Goal: Information Seeking & Learning: Learn about a topic

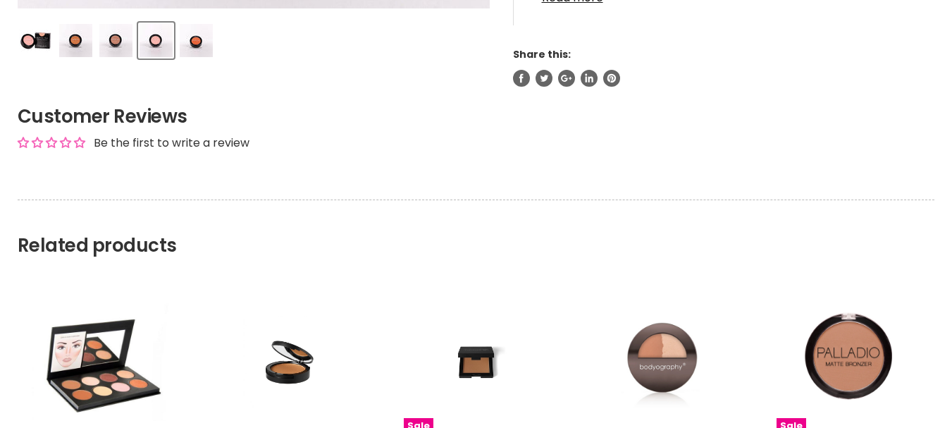
scroll to position [634, 0]
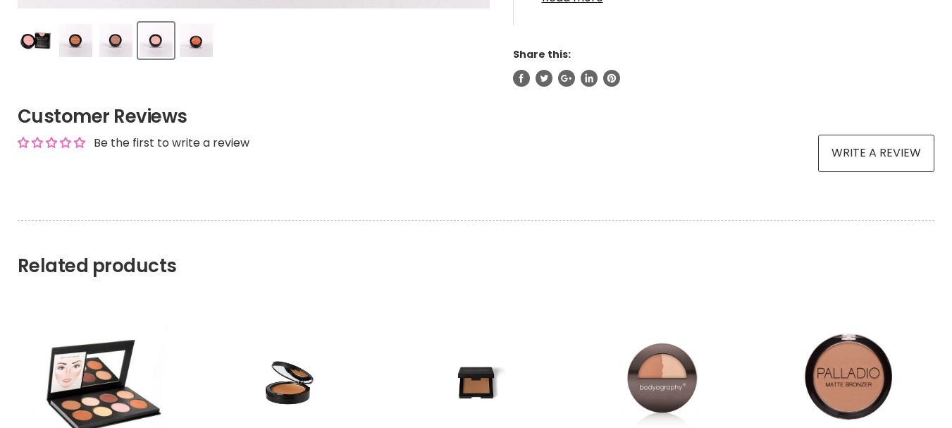
click at [36, 37] on img "Product thumbnails" at bounding box center [35, 40] width 33 height 33
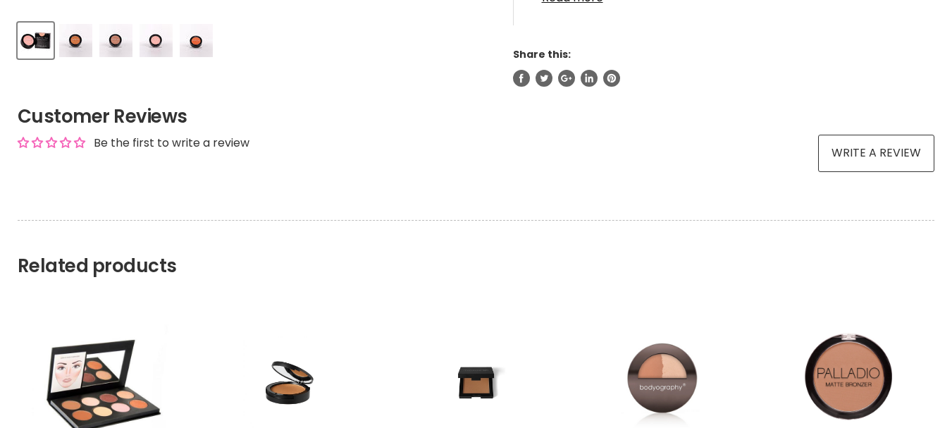
click at [36, 39] on img "Product thumbnails" at bounding box center [35, 40] width 33 height 33
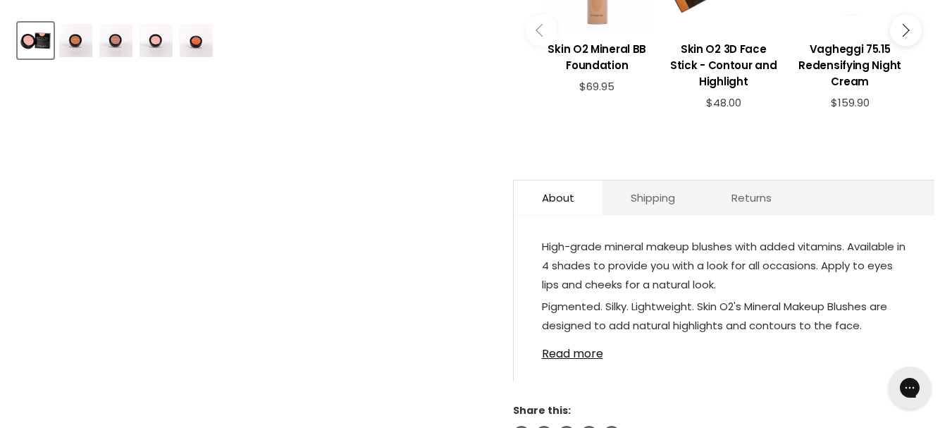
click at [45, 47] on img "Product thumbnails" at bounding box center [35, 40] width 33 height 33
drag, startPoint x: 29, startPoint y: 36, endPoint x: 32, endPoint y: 44, distance: 8.5
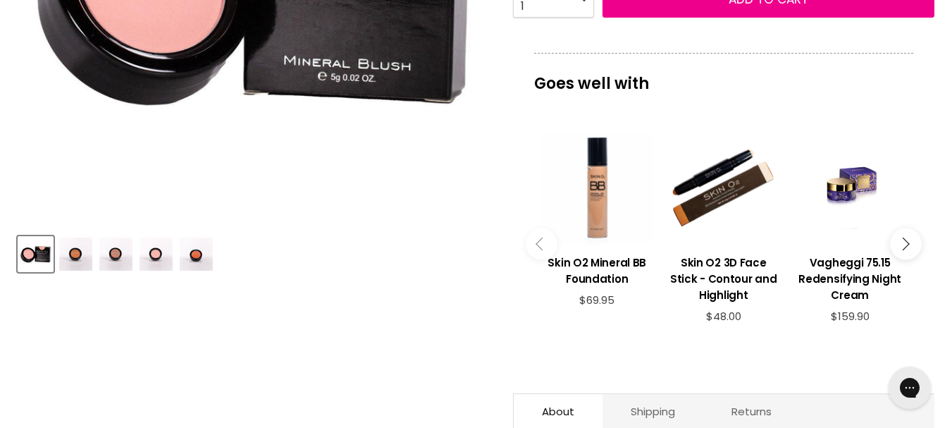
scroll to position [445, 0]
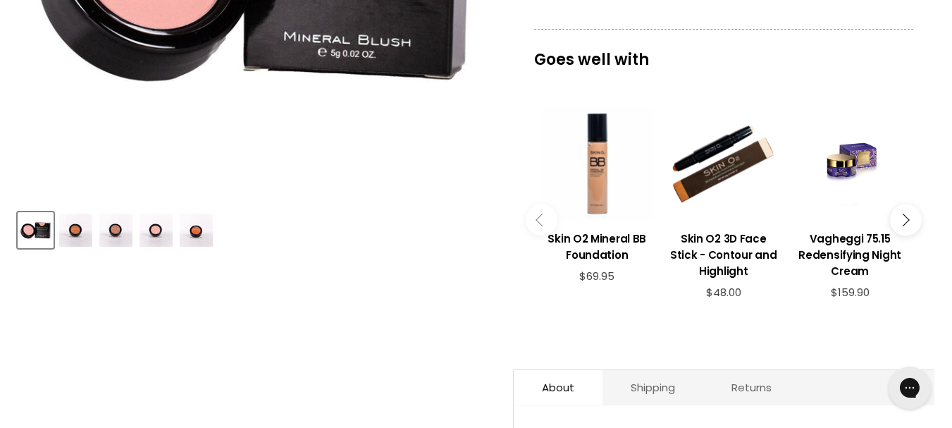
click at [78, 231] on img "Product thumbnails" at bounding box center [75, 229] width 33 height 33
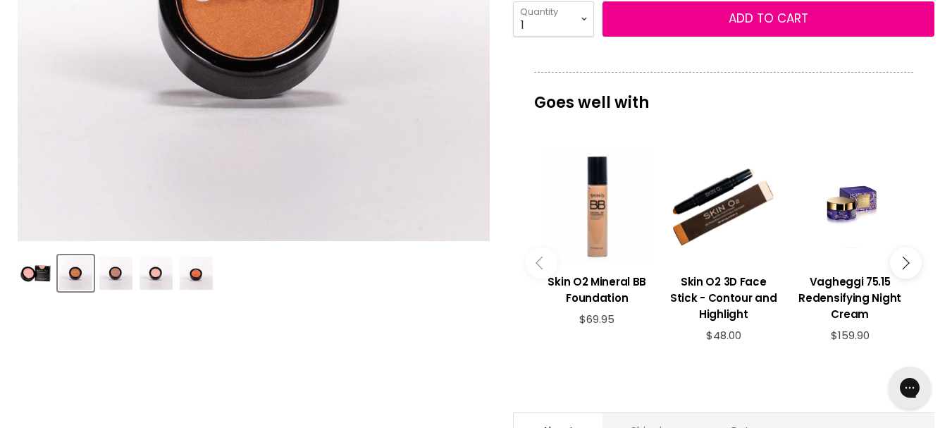
scroll to position [304, 0]
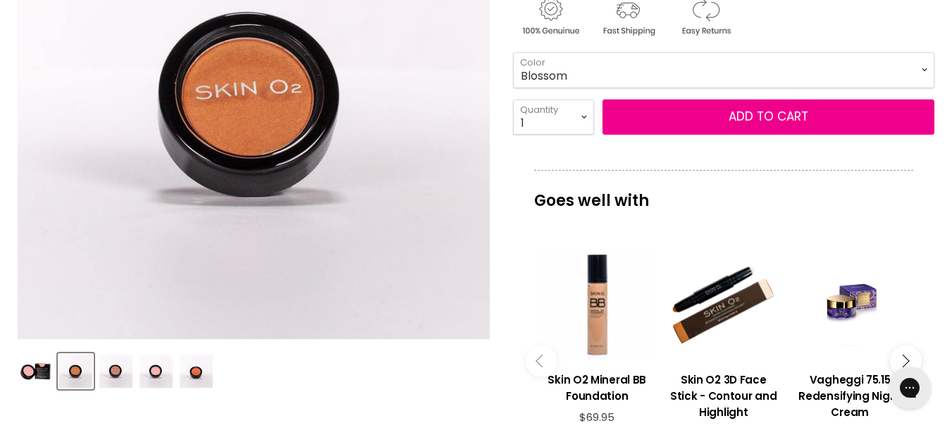
click at [111, 375] on img "Product thumbnails" at bounding box center [115, 370] width 33 height 33
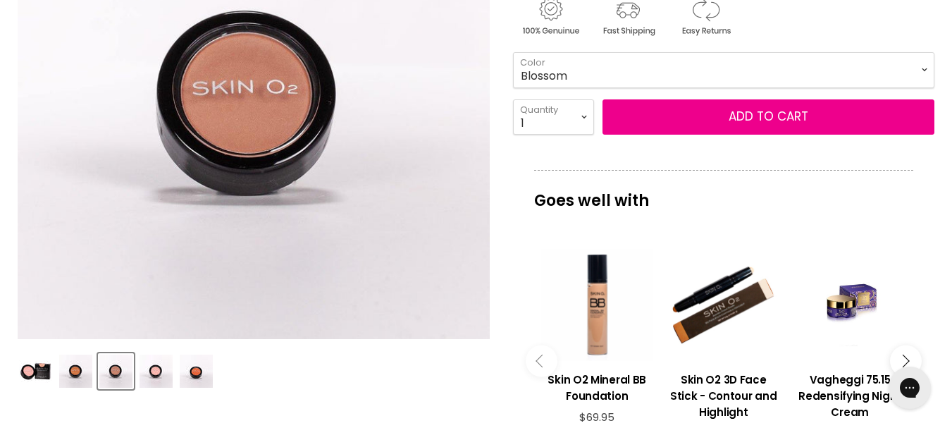
click at [156, 375] on img "Product thumbnails" at bounding box center [156, 370] width 33 height 33
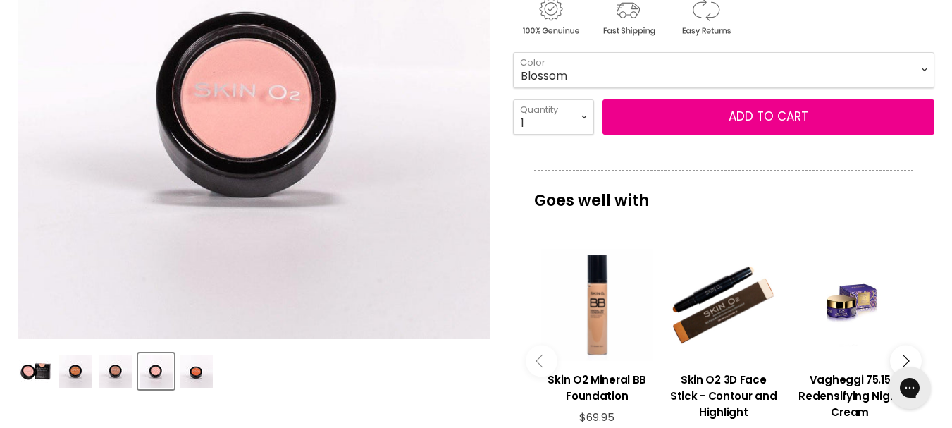
click at [198, 375] on img "Product thumbnails" at bounding box center [196, 370] width 33 height 33
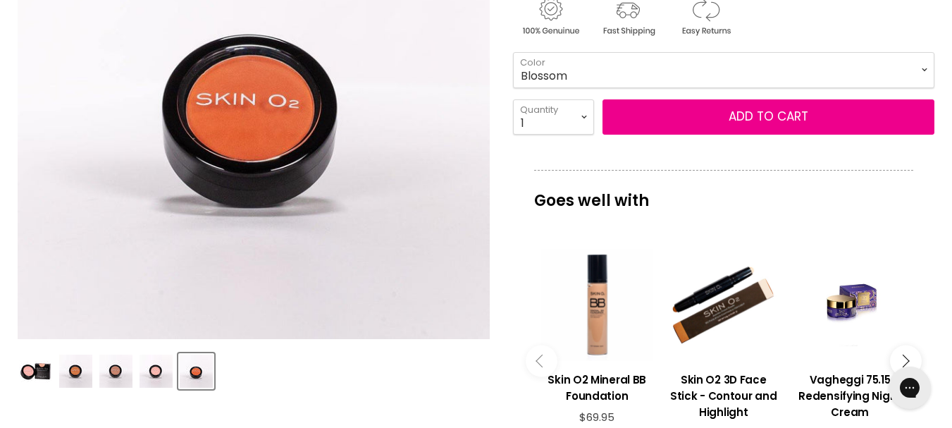
click at [43, 368] on img "Product thumbnails" at bounding box center [35, 370] width 33 height 33
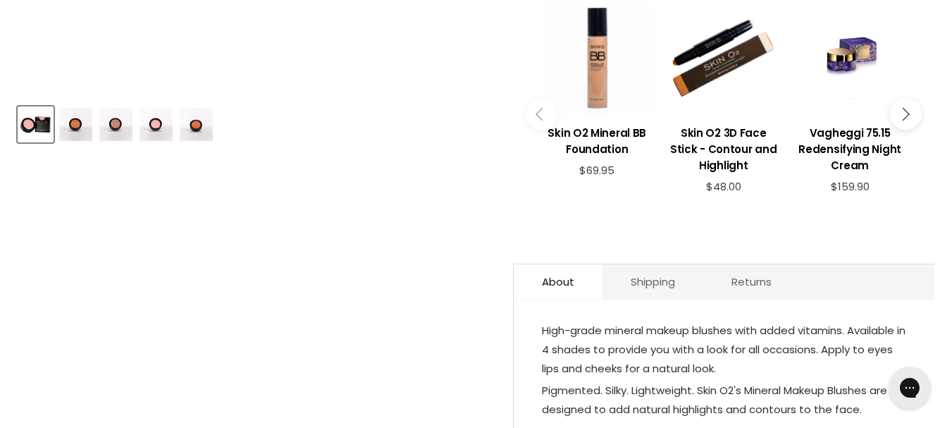
scroll to position [602, 0]
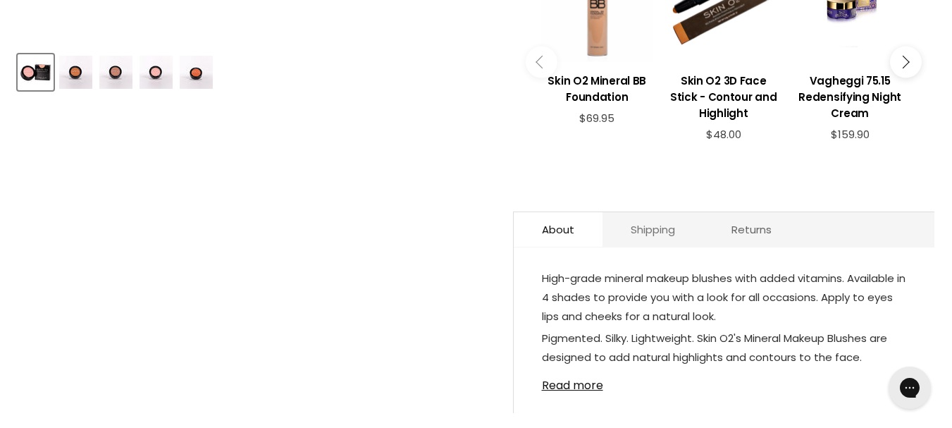
click at [655, 217] on link "Shipping" at bounding box center [652, 229] width 101 height 35
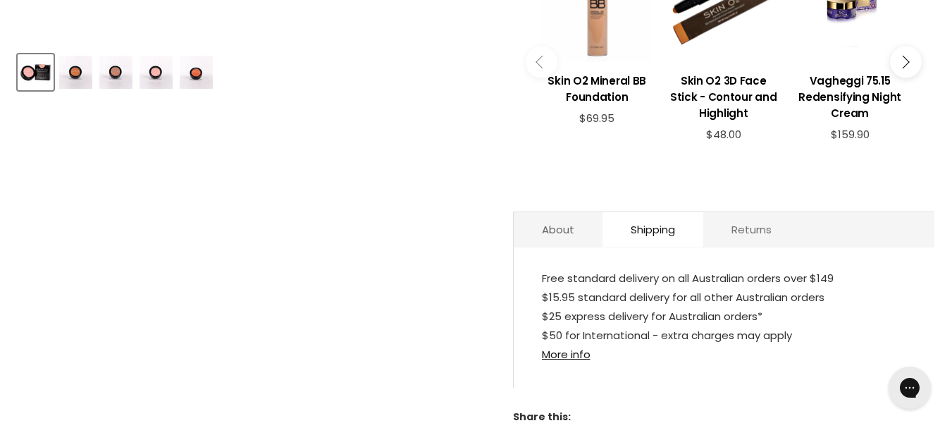
click at [757, 216] on link "Returns" at bounding box center [751, 229] width 97 height 35
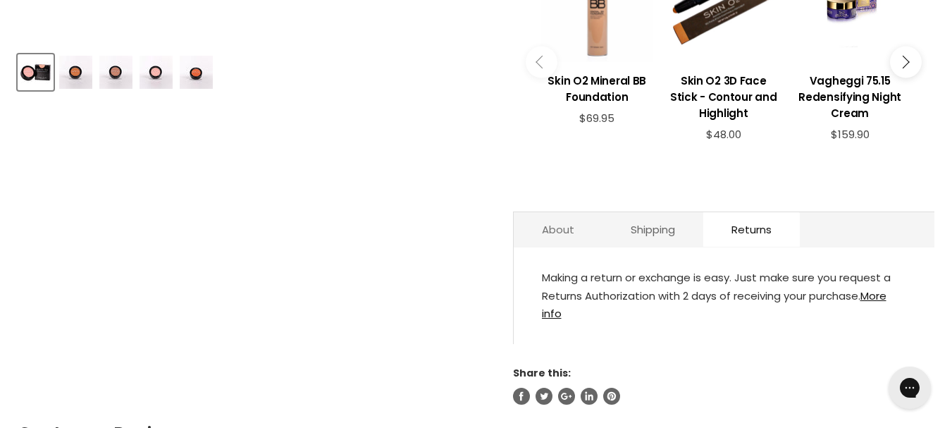
click at [576, 216] on link "About" at bounding box center [558, 229] width 89 height 35
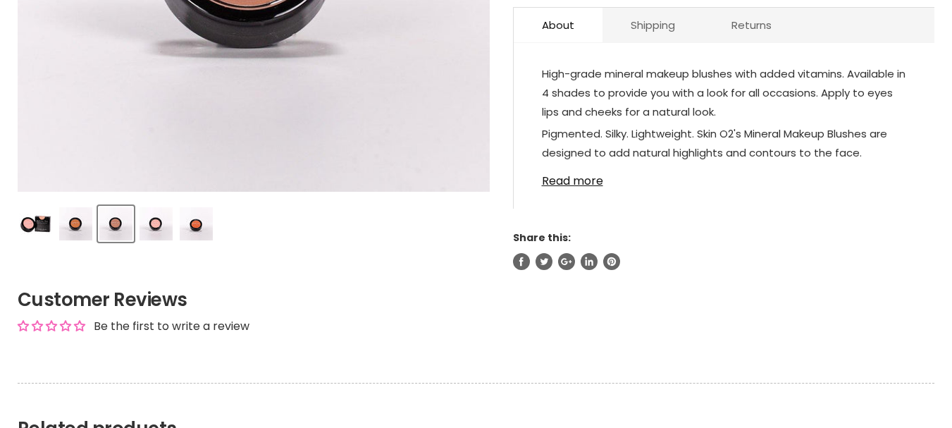
scroll to position [493, 0]
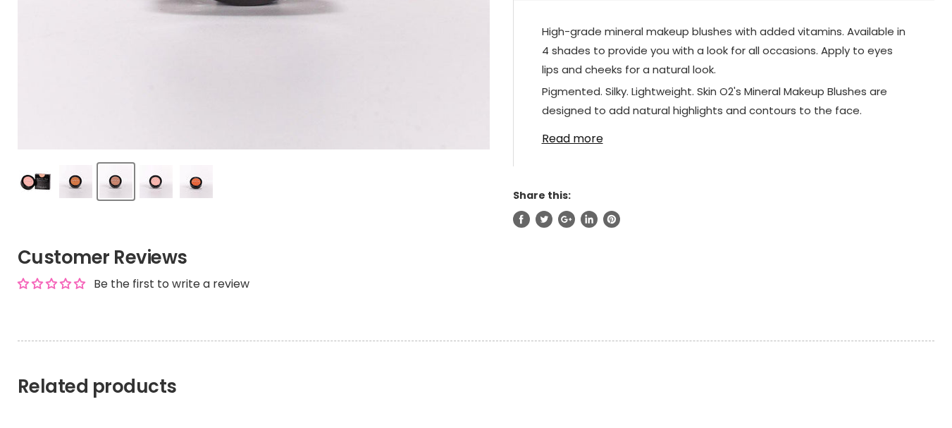
click at [165, 178] on img "Product thumbnails" at bounding box center [156, 181] width 33 height 33
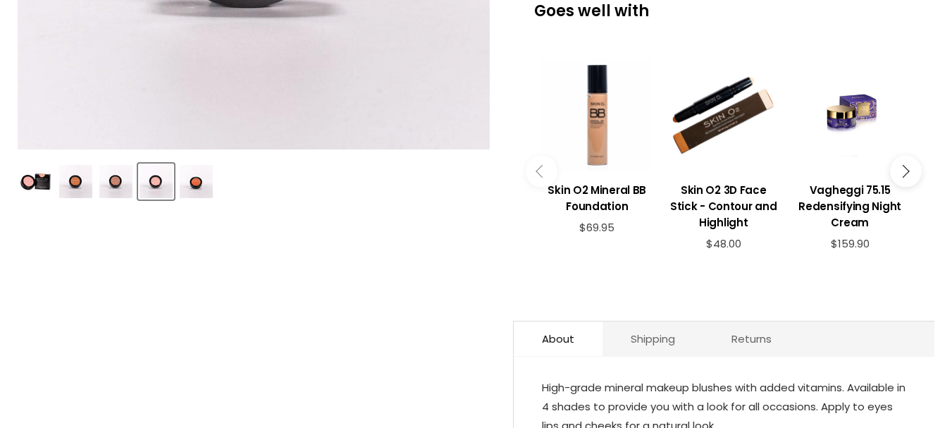
click at [190, 182] on img "Product thumbnails" at bounding box center [196, 181] width 33 height 33
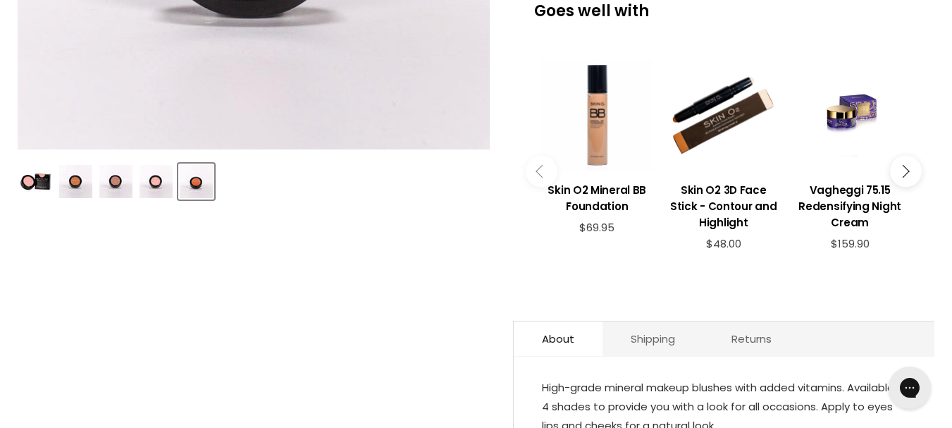
click at [37, 186] on img "Product thumbnails" at bounding box center [35, 181] width 33 height 33
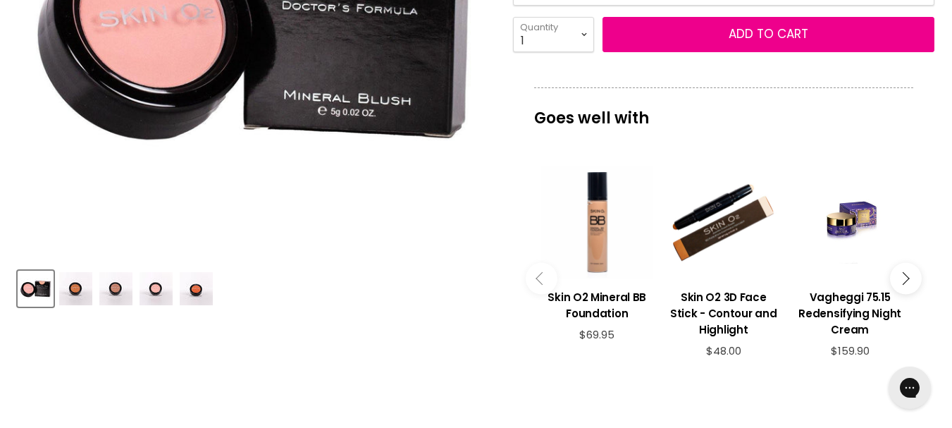
scroll to position [423, 0]
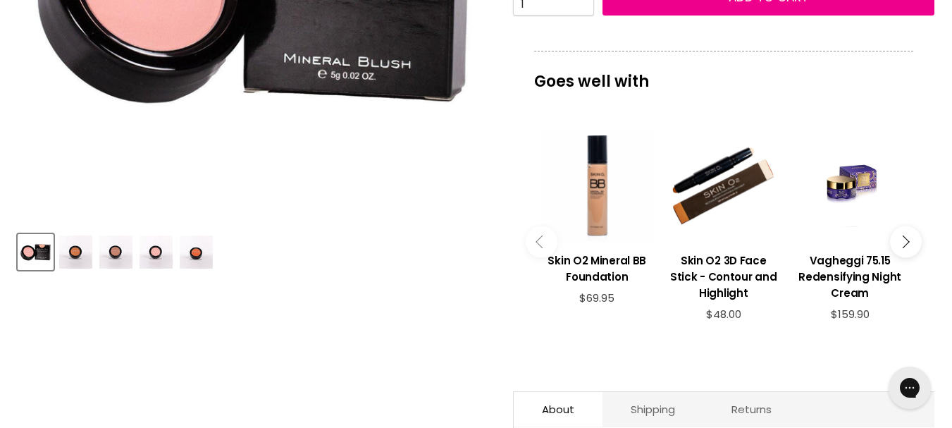
click at [80, 256] on img "Product thumbnails" at bounding box center [75, 251] width 33 height 33
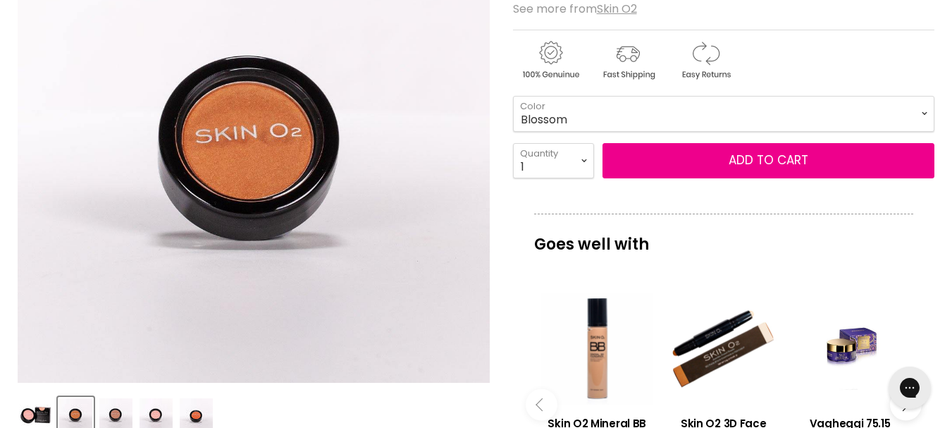
scroll to position [352, 0]
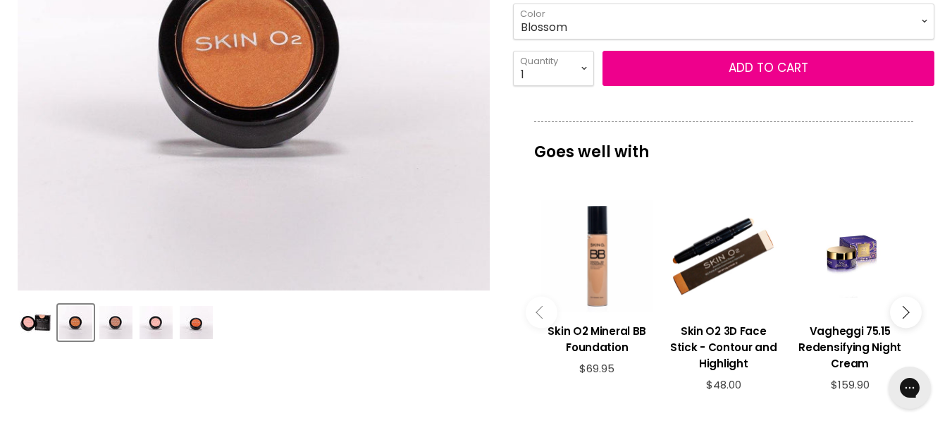
click at [112, 331] on img "Product thumbnails" at bounding box center [115, 322] width 33 height 33
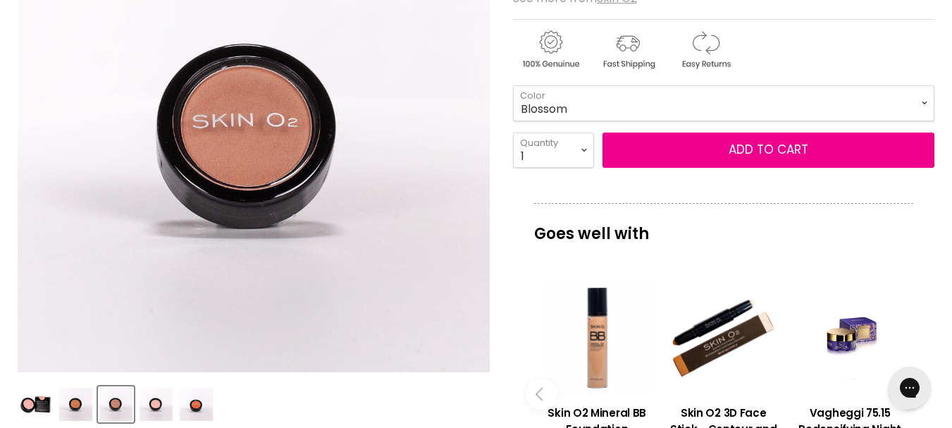
scroll to position [423, 0]
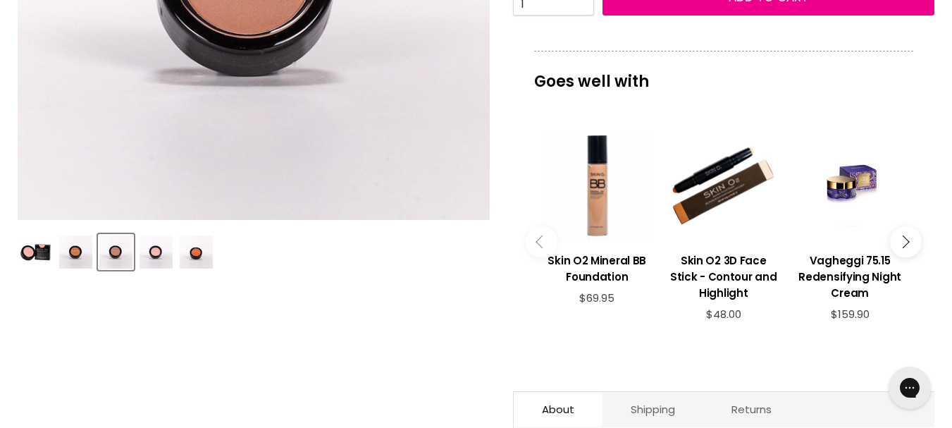
click at [169, 258] on img "Product thumbnails" at bounding box center [156, 251] width 33 height 33
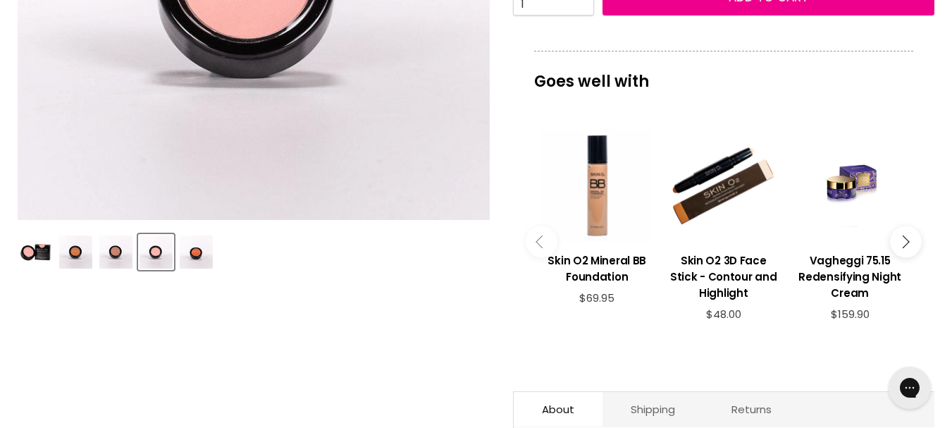
click at [204, 261] on img "Product thumbnails" at bounding box center [196, 251] width 33 height 33
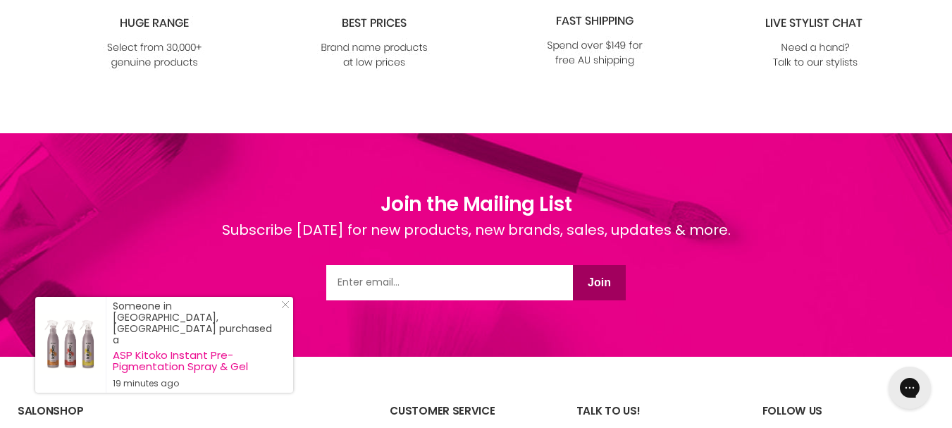
scroll to position [1762, 0]
